Goal: Transaction & Acquisition: Subscribe to service/newsletter

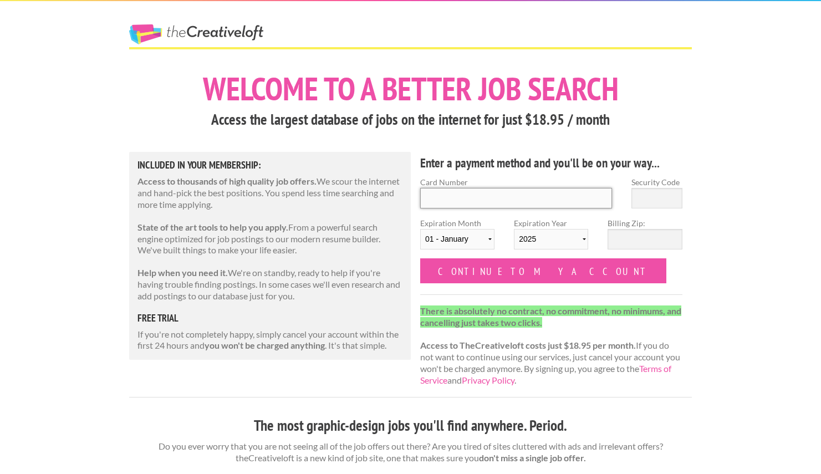
click at [511, 200] on input "Card Number" at bounding box center [516, 198] width 192 height 21
click at [602, 280] on form "Card Number Security Code Expiration Month 01 - January 02 - February 03 - Marc…" at bounding box center [551, 229] width 262 height 107
click at [224, 40] on link "The Creative Loft" at bounding box center [196, 34] width 134 height 20
click at [216, 31] on link "The Creative Loft" at bounding box center [196, 34] width 134 height 20
click at [459, 77] on h1 "Welcome to a better job search" at bounding box center [410, 89] width 563 height 32
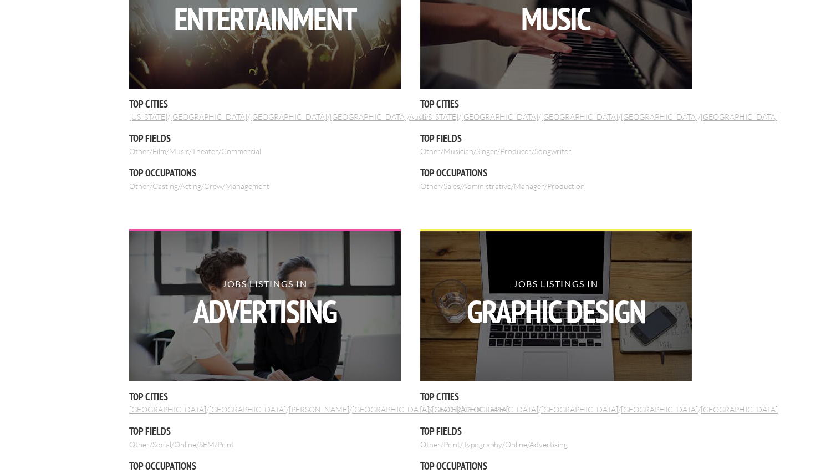
scroll to position [1194, 0]
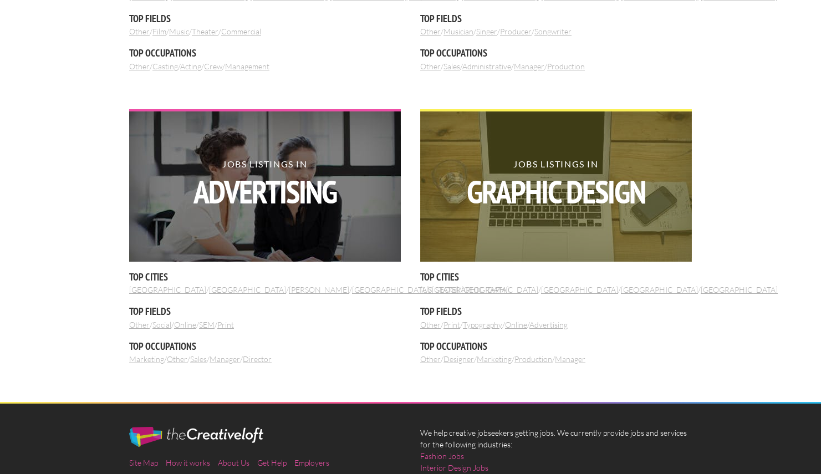
click at [486, 231] on img at bounding box center [556, 186] width 272 height 151
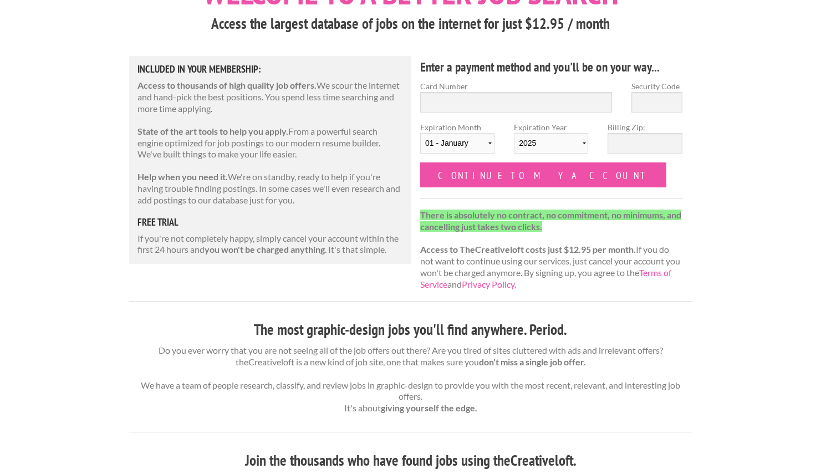
scroll to position [192, 0]
